Goal: Transaction & Acquisition: Purchase product/service

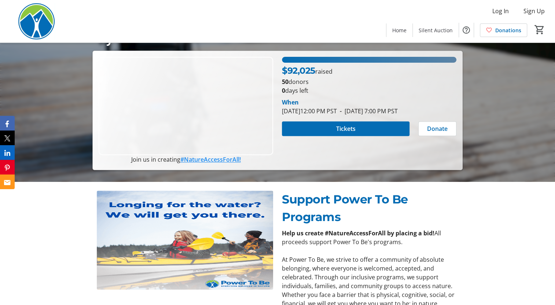
scroll to position [100, 0]
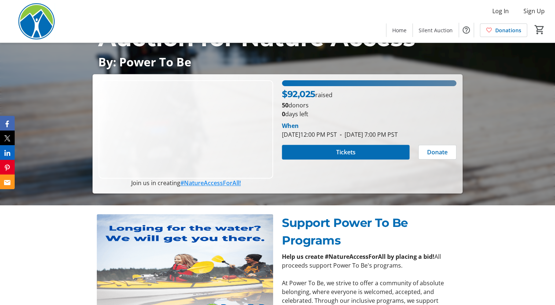
click at [304, 89] on span "$92,025" at bounding box center [298, 94] width 33 height 11
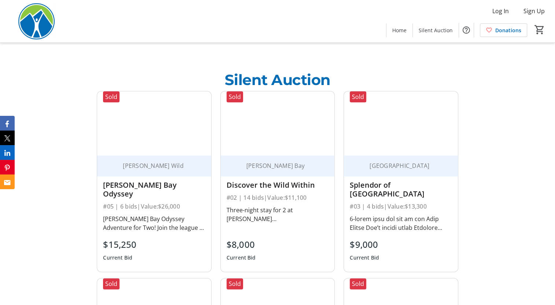
scroll to position [399, 0]
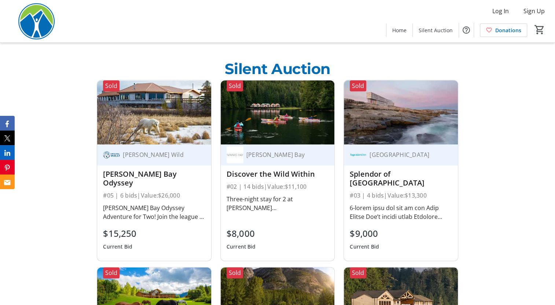
click at [392, 147] on div "[GEOGRAPHIC_DATA]" at bounding box center [396, 154] width 93 height 17
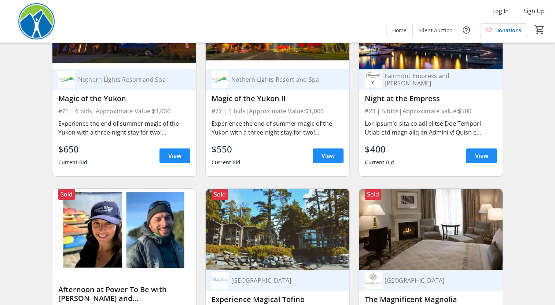
scroll to position [1532, 0]
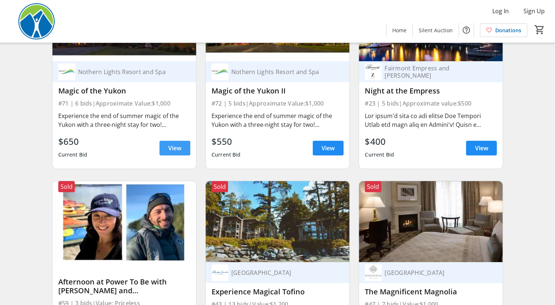
click at [173, 147] on span "View" at bounding box center [174, 148] width 13 height 9
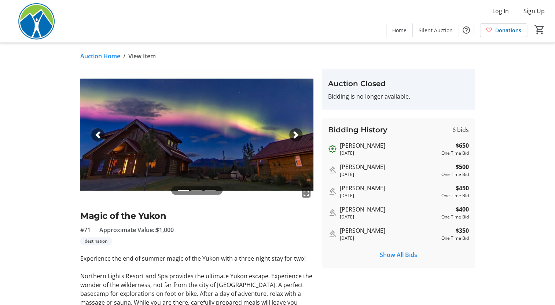
click at [292, 132] on span "button" at bounding box center [295, 134] width 7 height 7
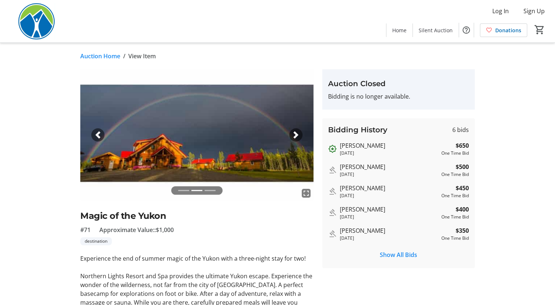
click at [292, 132] on span "button" at bounding box center [295, 134] width 7 height 7
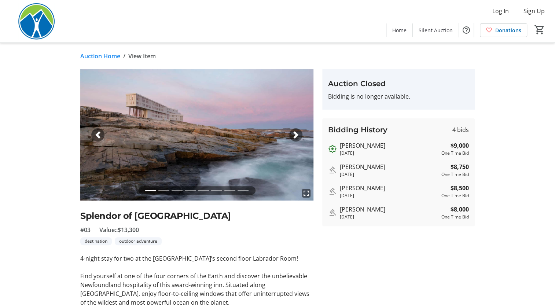
click at [300, 133] on div "Next" at bounding box center [295, 134] width 13 height 13
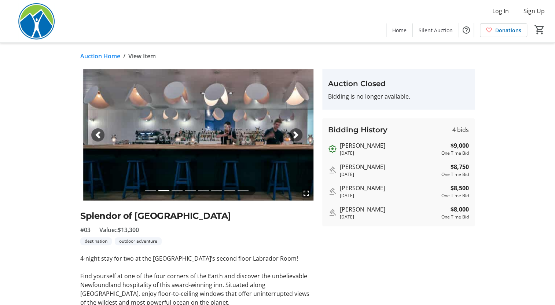
click at [300, 133] on div "Next" at bounding box center [295, 134] width 13 height 13
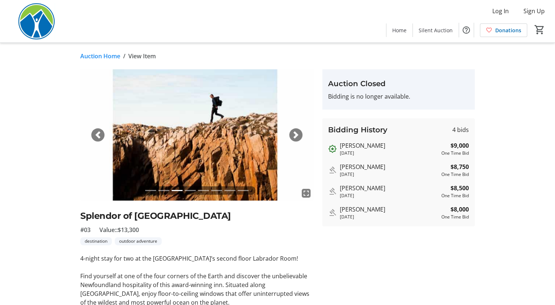
click at [300, 133] on div "Next" at bounding box center [295, 134] width 13 height 13
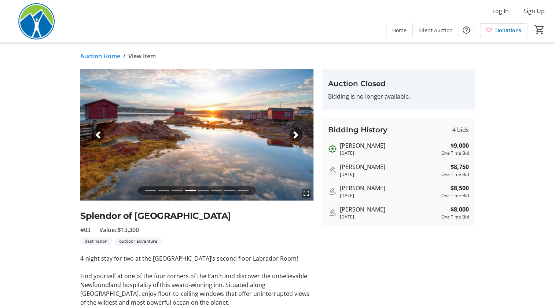
click at [300, 133] on div "Next" at bounding box center [295, 134] width 13 height 13
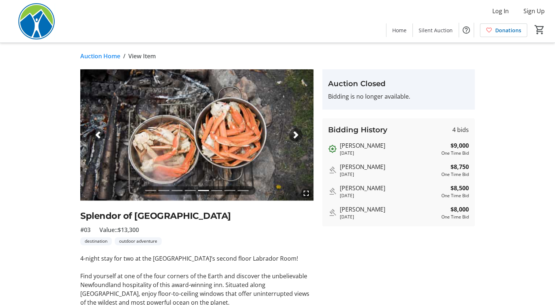
click at [300, 133] on div "Next" at bounding box center [295, 134] width 13 height 13
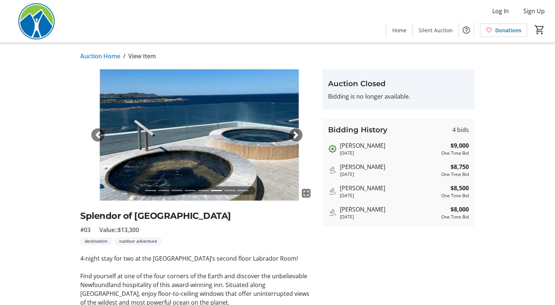
click at [300, 133] on div "Next" at bounding box center [295, 134] width 13 height 13
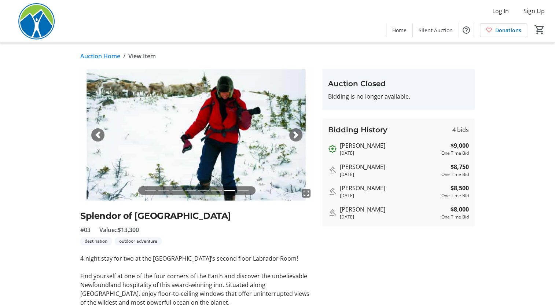
click at [300, 133] on div "Next" at bounding box center [295, 134] width 13 height 13
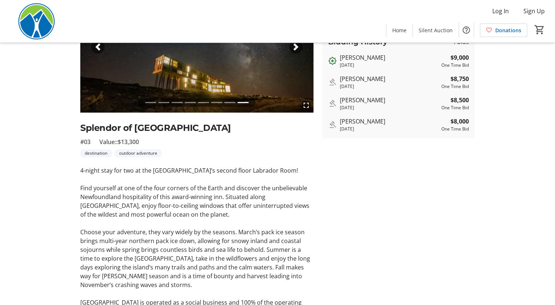
scroll to position [100, 0]
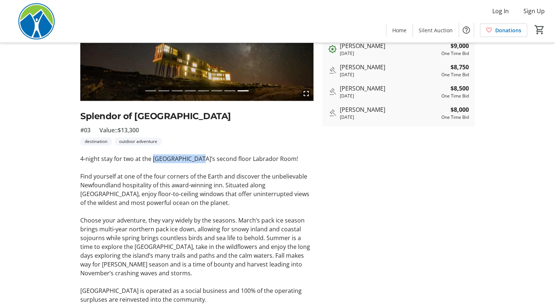
drag, startPoint x: 152, startPoint y: 160, endPoint x: 194, endPoint y: 157, distance: 41.8
click at [194, 157] on p "4-night stay for two at the [GEOGRAPHIC_DATA]’s second floor Labrador Room!" at bounding box center [196, 158] width 233 height 9
